Goal: Navigation & Orientation: Understand site structure

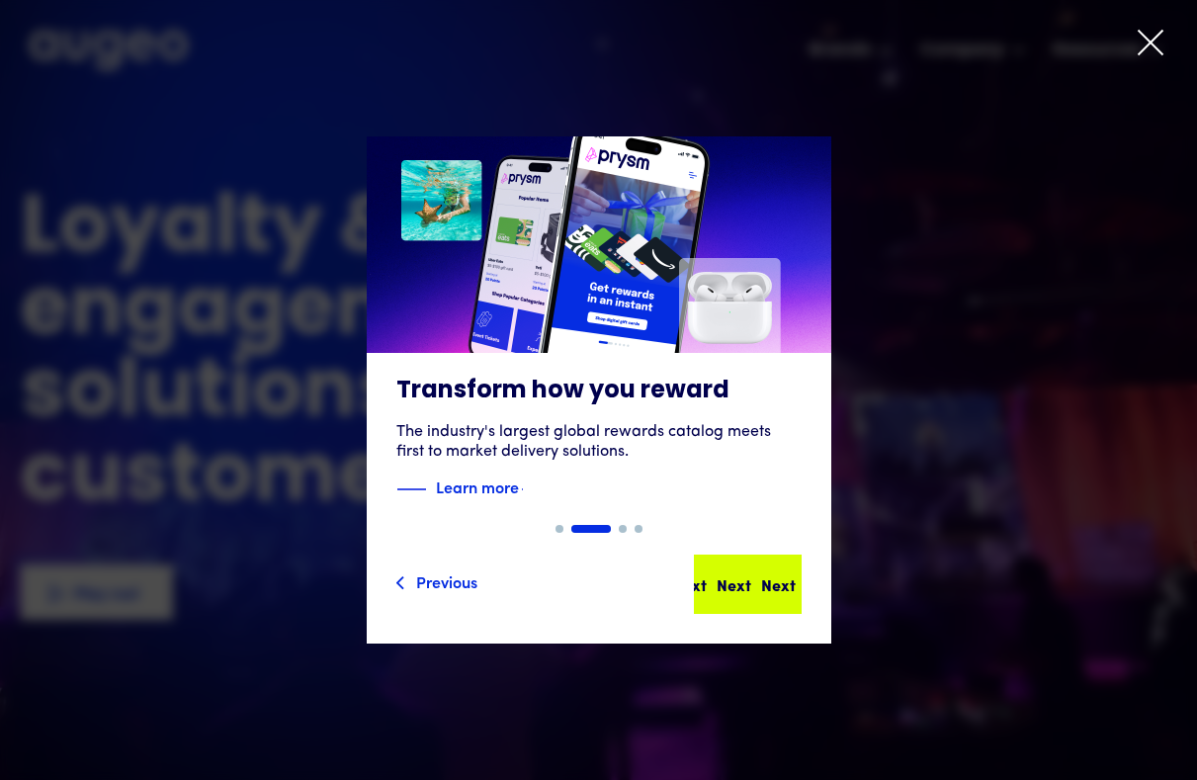
click at [758, 579] on div "Next" at bounding box center [775, 584] width 35 height 24
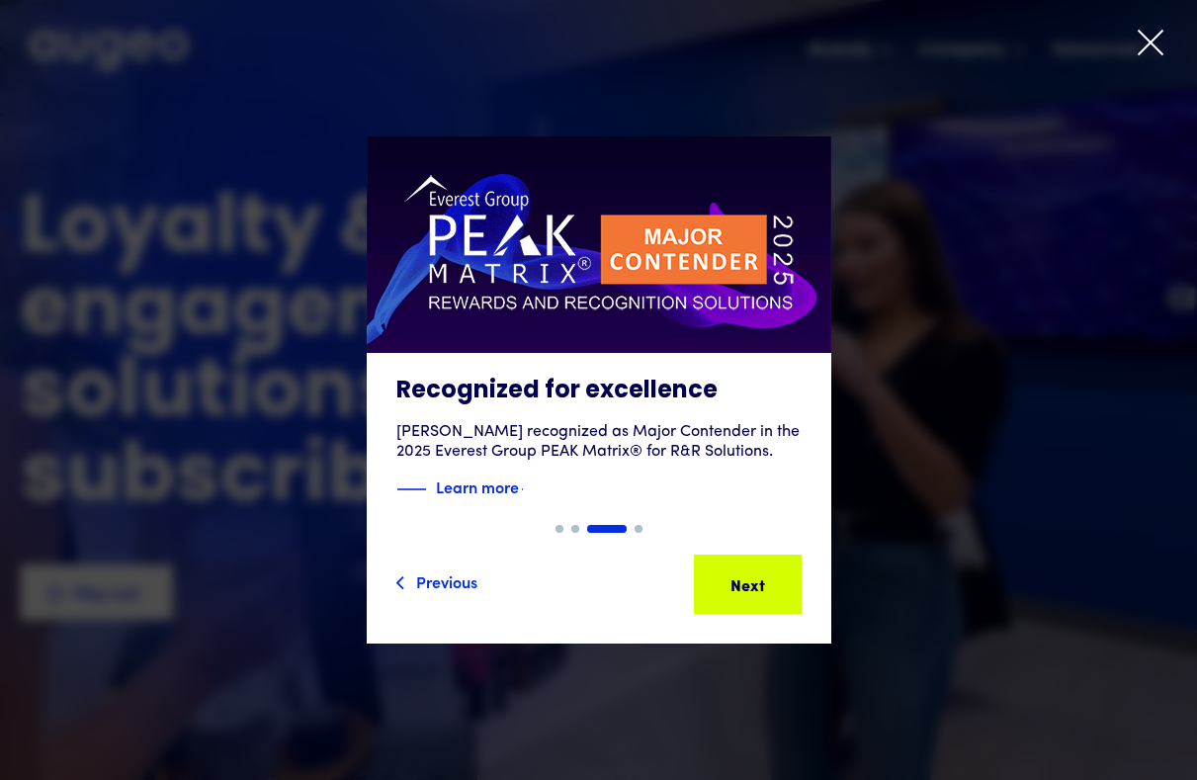
click at [742, 579] on div "Next" at bounding box center [731, 584] width 35 height 24
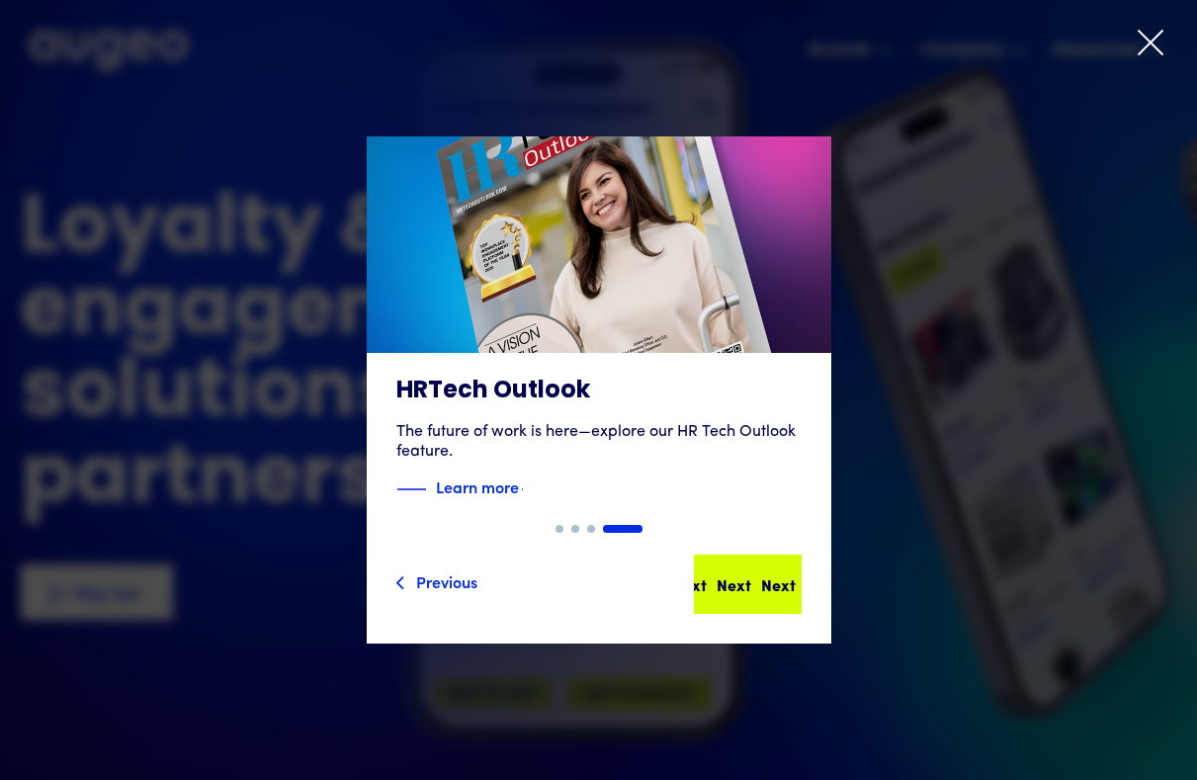
click at [759, 585] on div "Next Next Next Next" at bounding box center [756, 584] width 178 height 24
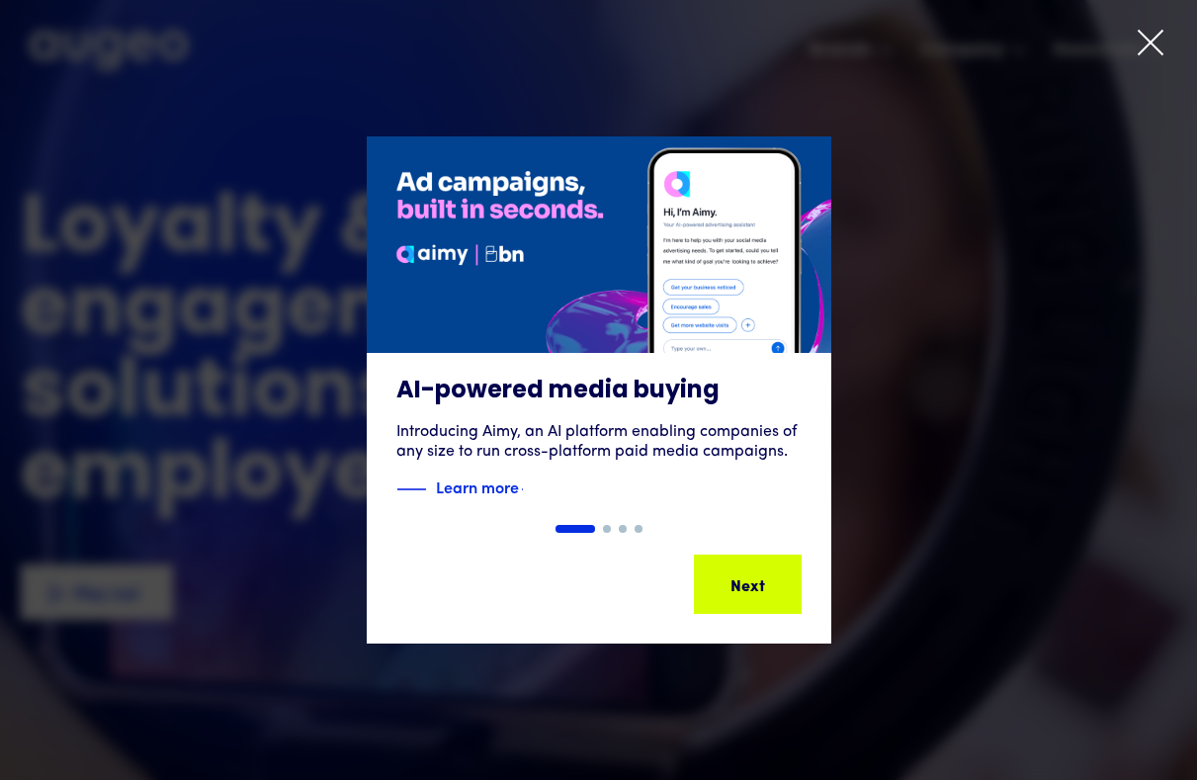
click at [759, 585] on div "Next Next Next Next" at bounding box center [756, 584] width 178 height 24
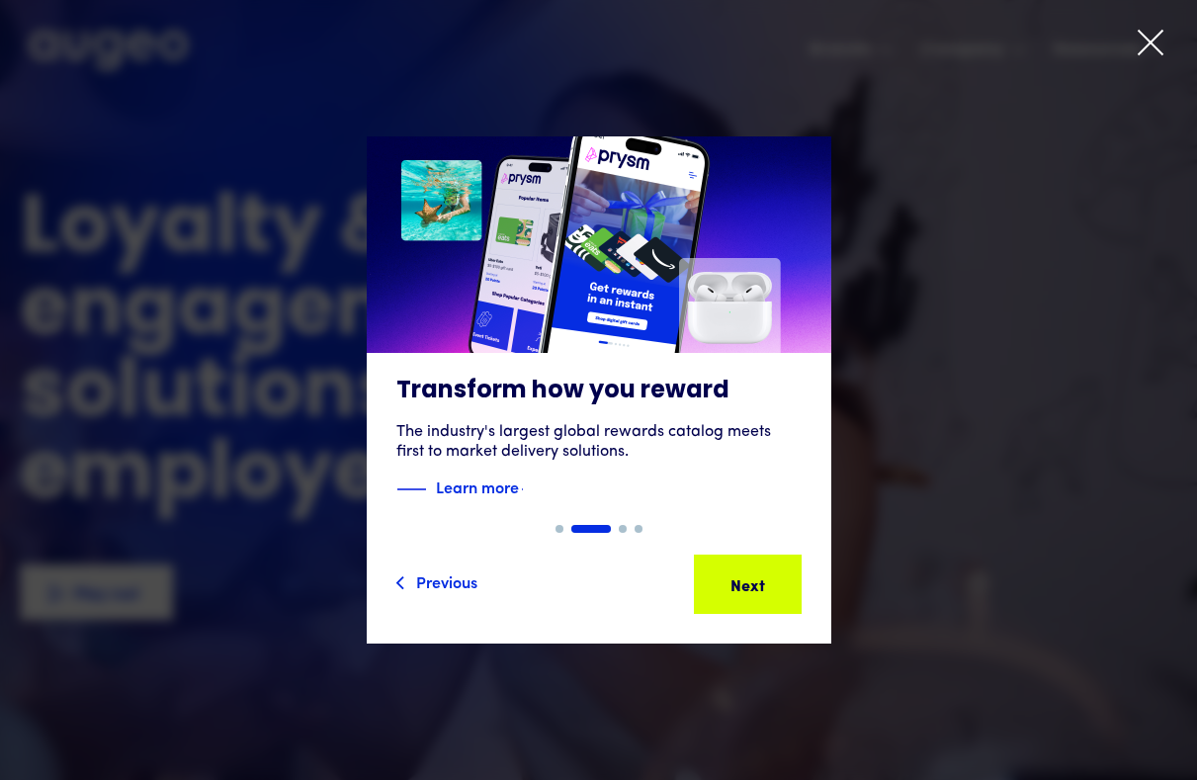
click at [759, 585] on div "Next Next Next Next" at bounding box center [756, 584] width 178 height 24
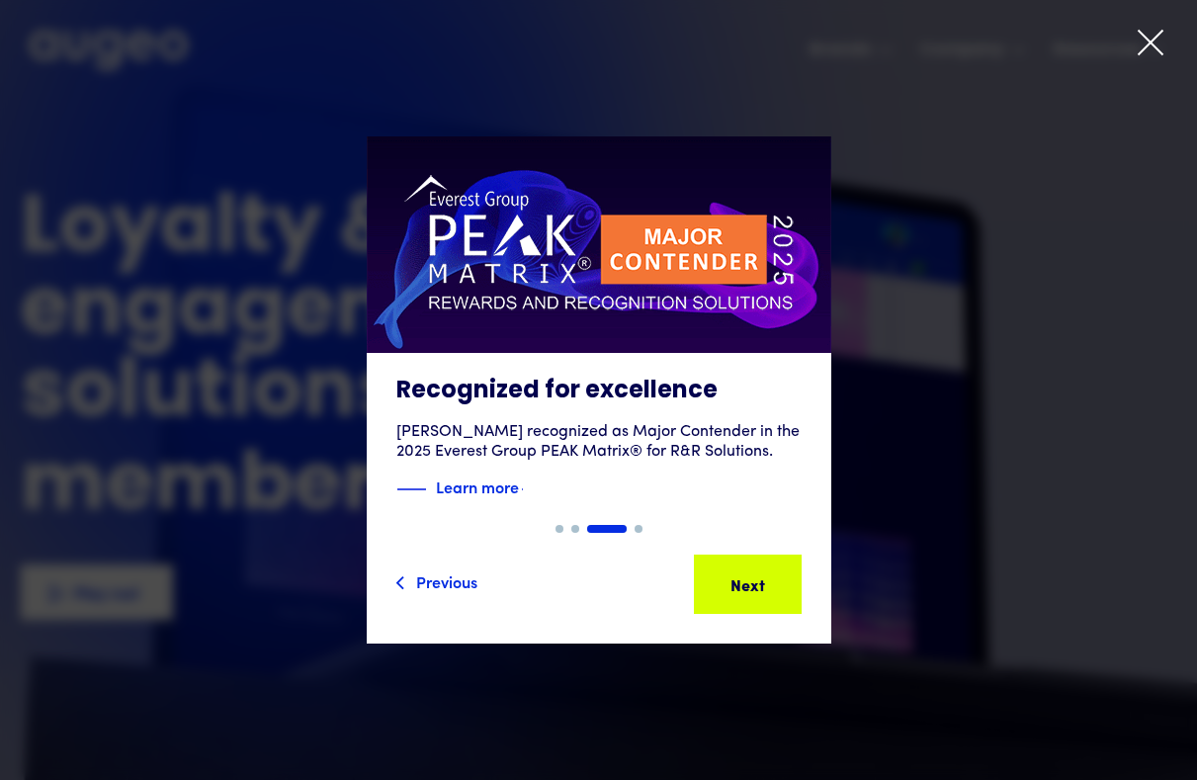
click at [761, 585] on div "Next" at bounding box center [778, 584] width 35 height 24
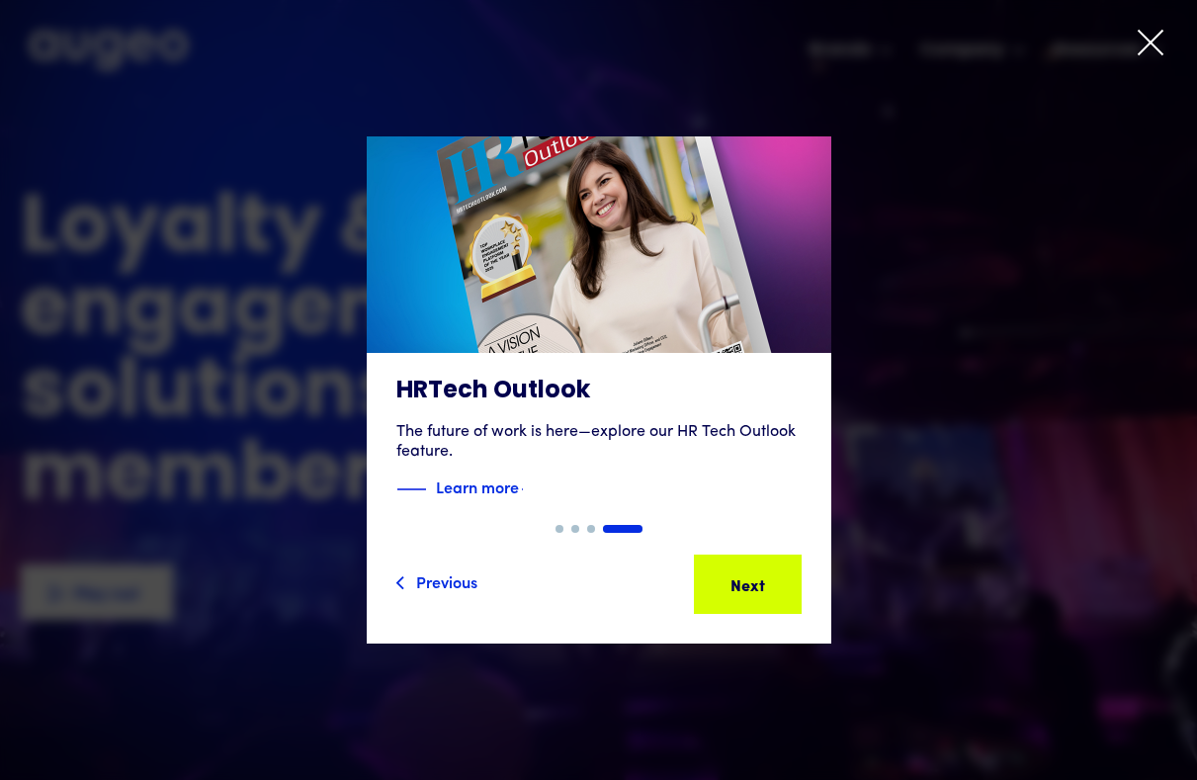
click at [1151, 43] on icon at bounding box center [1151, 43] width 24 height 24
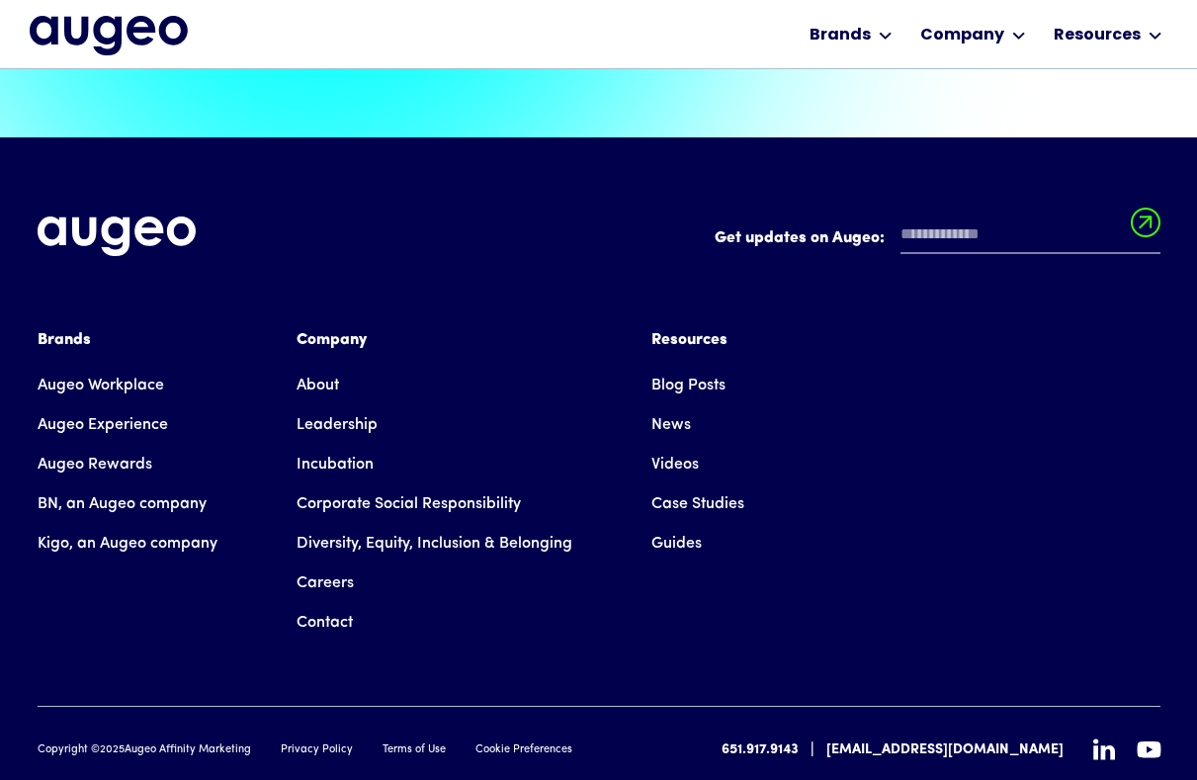
scroll to position [4439, 0]
